Goal: Transaction & Acquisition: Obtain resource

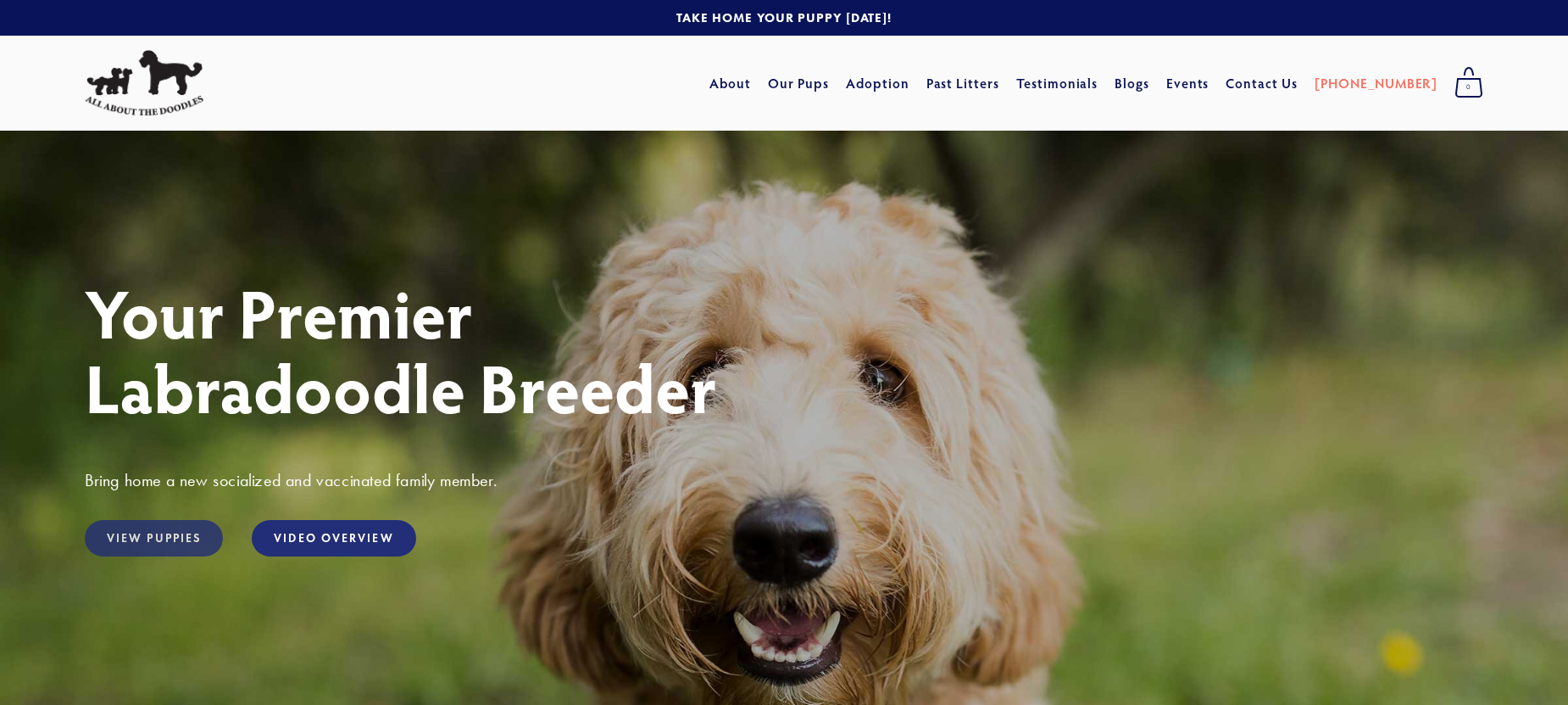
click at [127, 535] on link "View Puppies" at bounding box center [154, 538] width 138 height 37
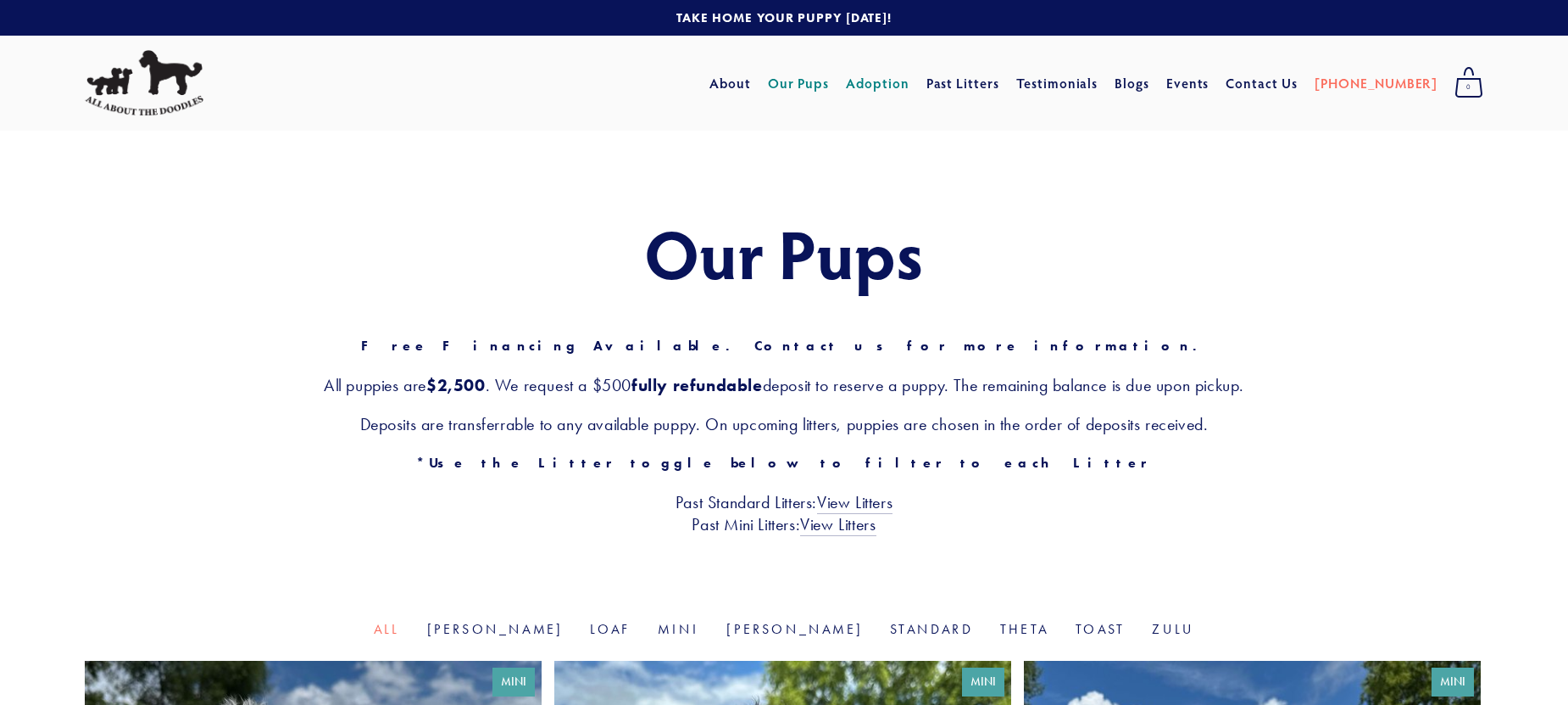
click at [910, 81] on link "Adoption" at bounding box center [878, 83] width 64 height 31
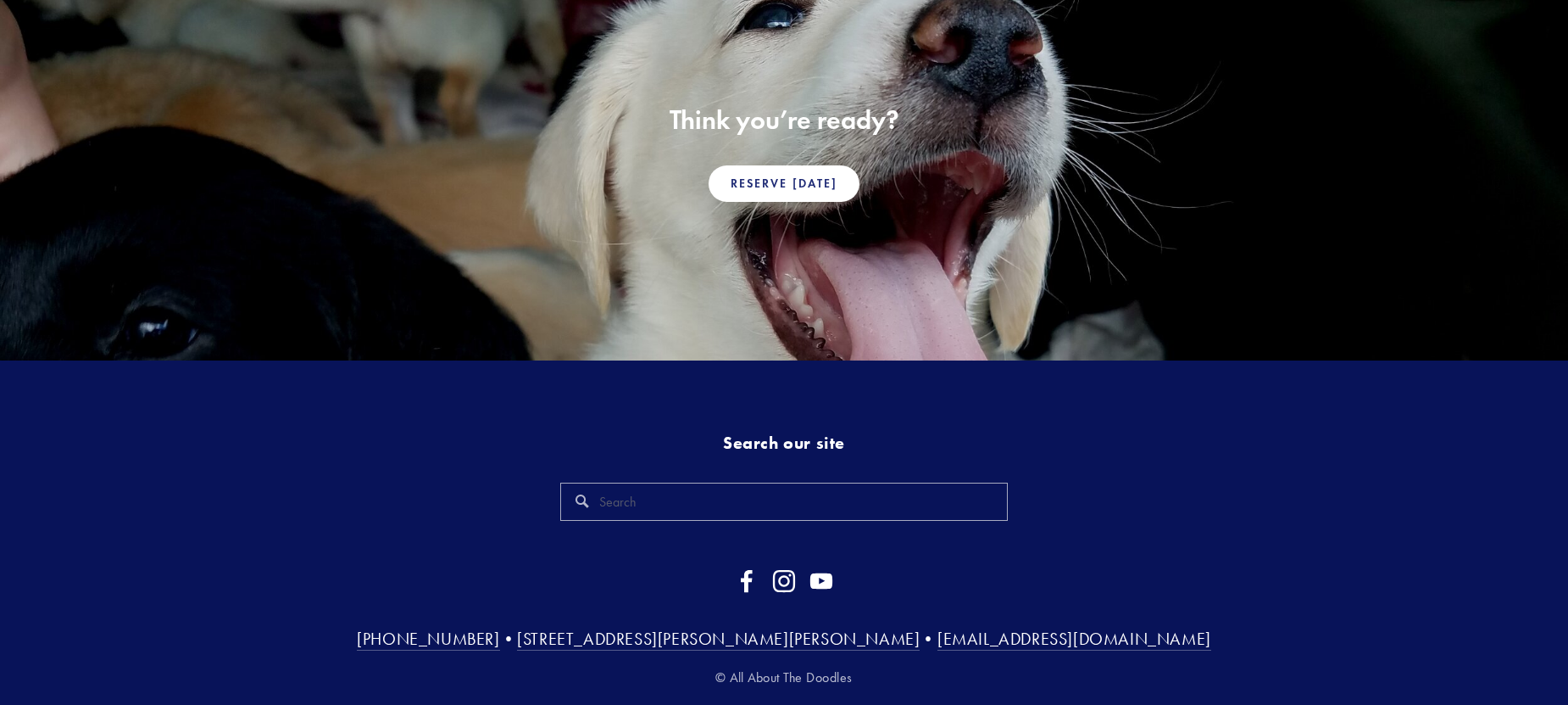
scroll to position [1193, 0]
